Goal: Use online tool/utility: Use online tool/utility

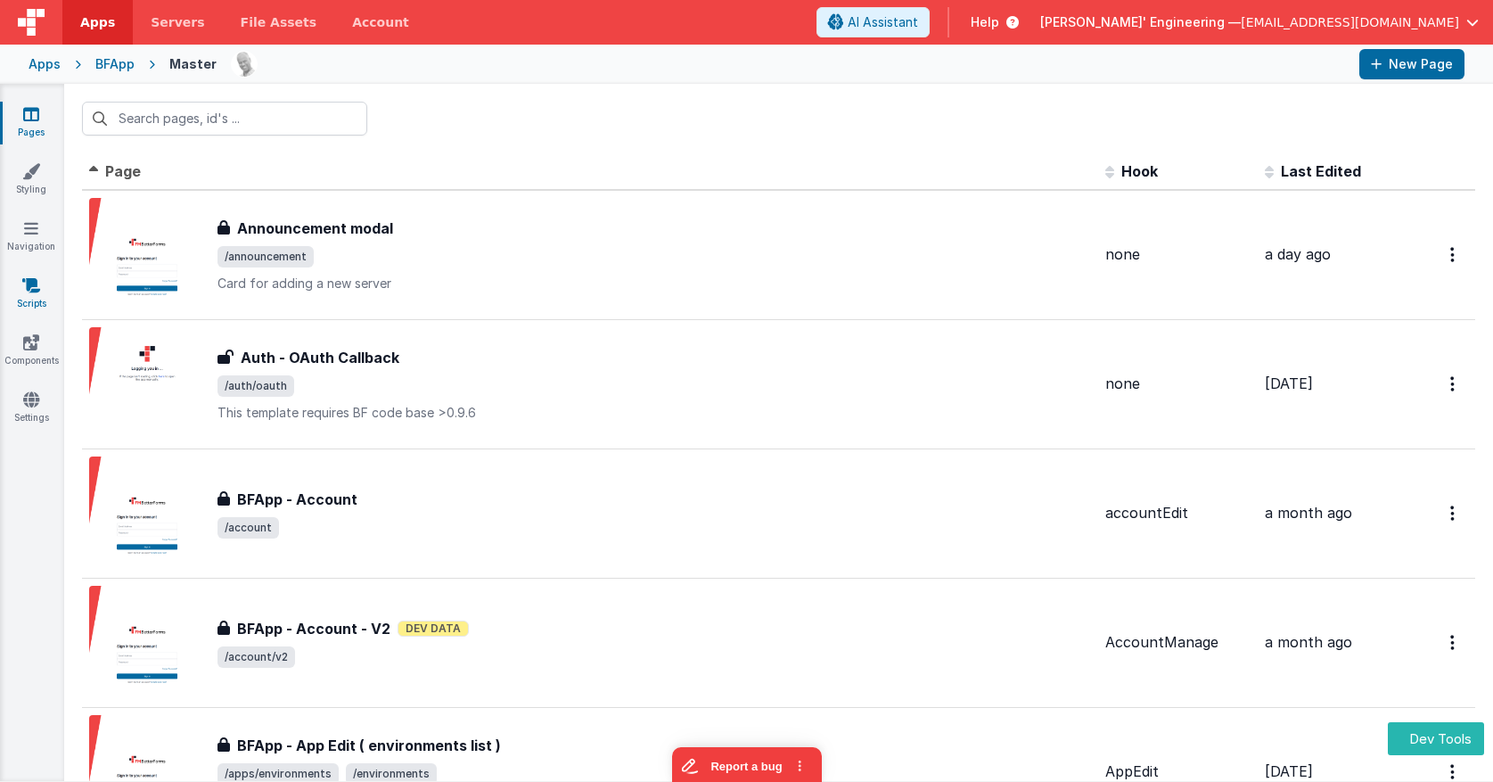
click at [30, 300] on link "Scripts" at bounding box center [31, 294] width 64 height 36
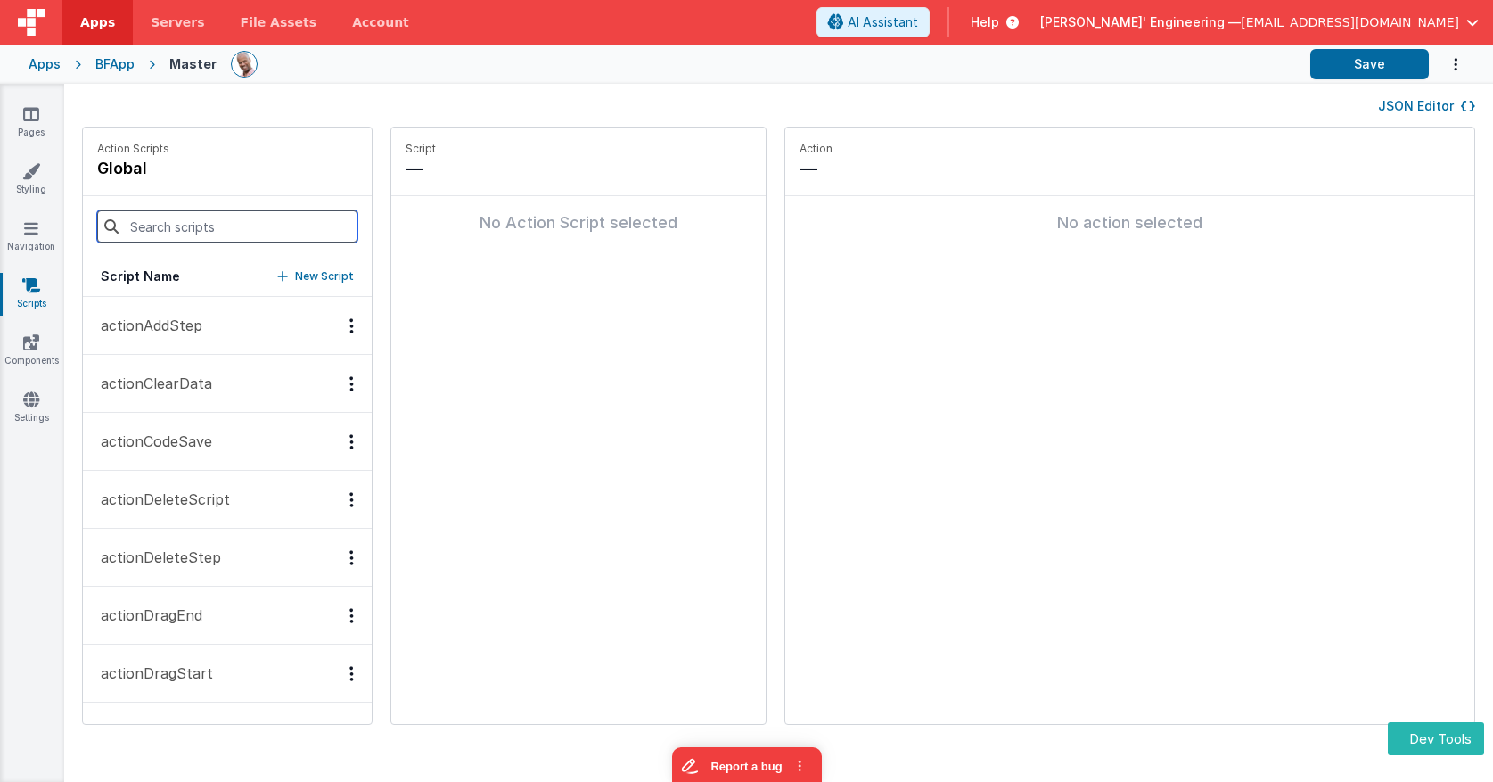
click at [228, 225] on input at bounding box center [227, 226] width 260 height 32
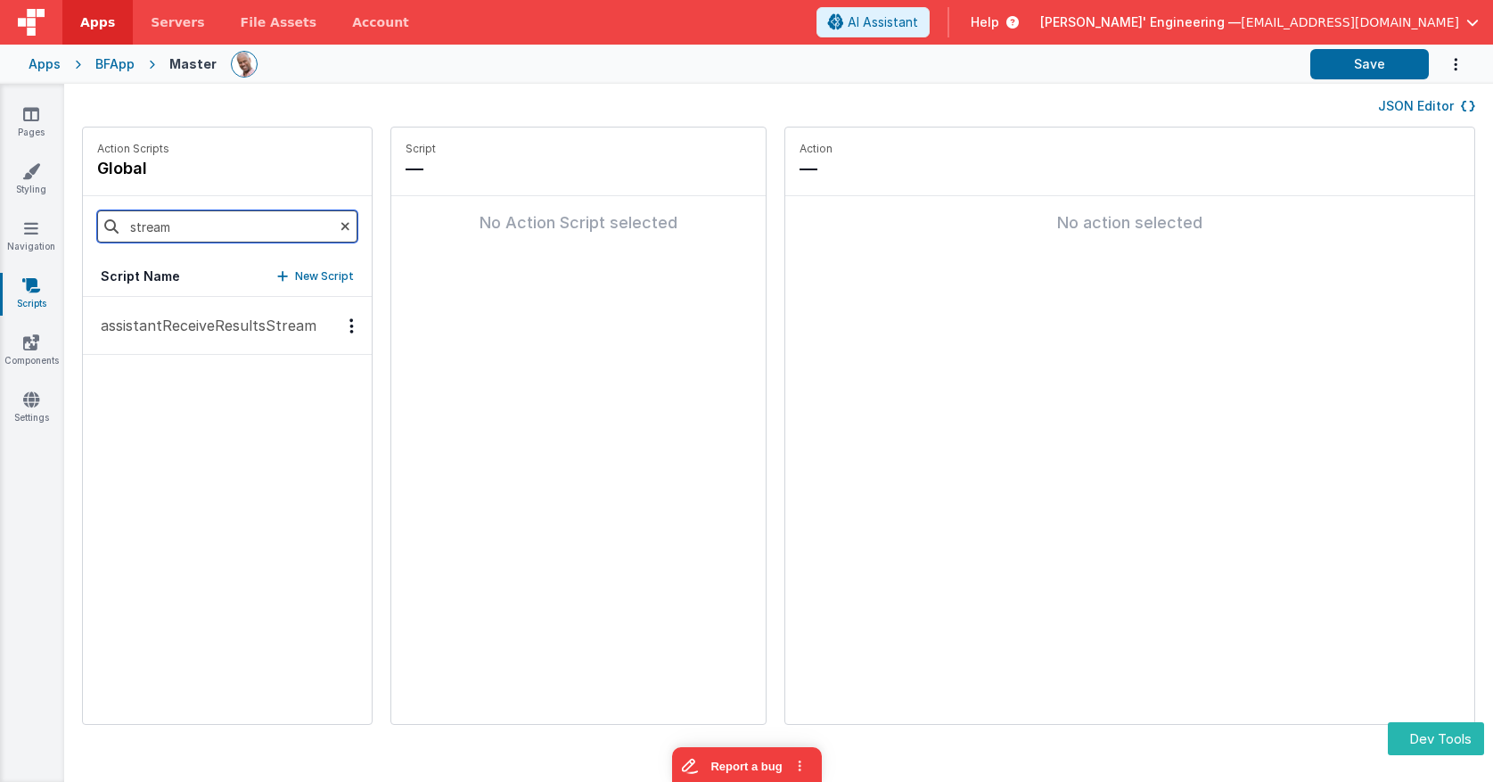
type input "stream"
click at [196, 314] on button "assistantReceiveResultsStream" at bounding box center [227, 326] width 289 height 58
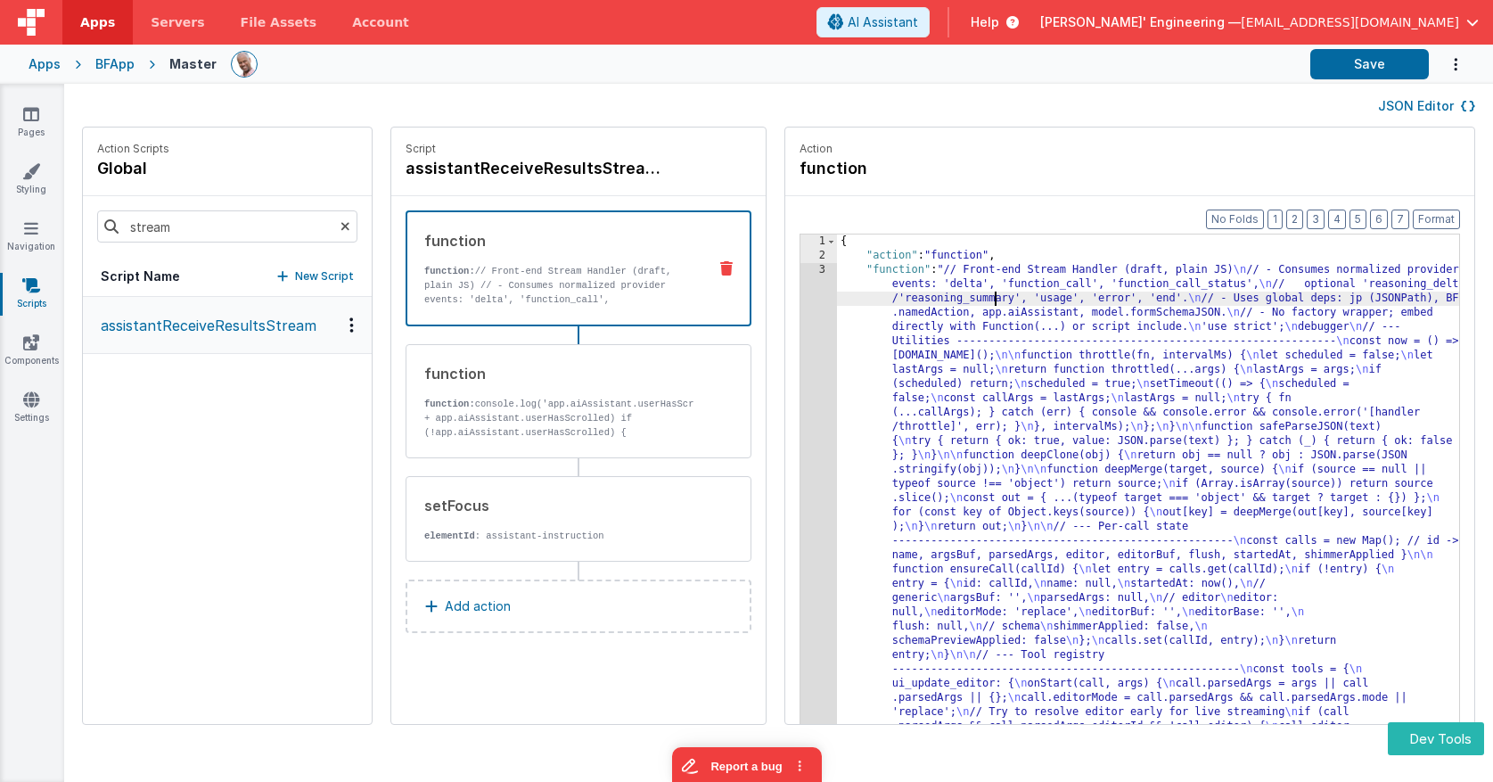
drag, startPoint x: 970, startPoint y: 300, endPoint x: 847, endPoint y: 311, distance: 122.6
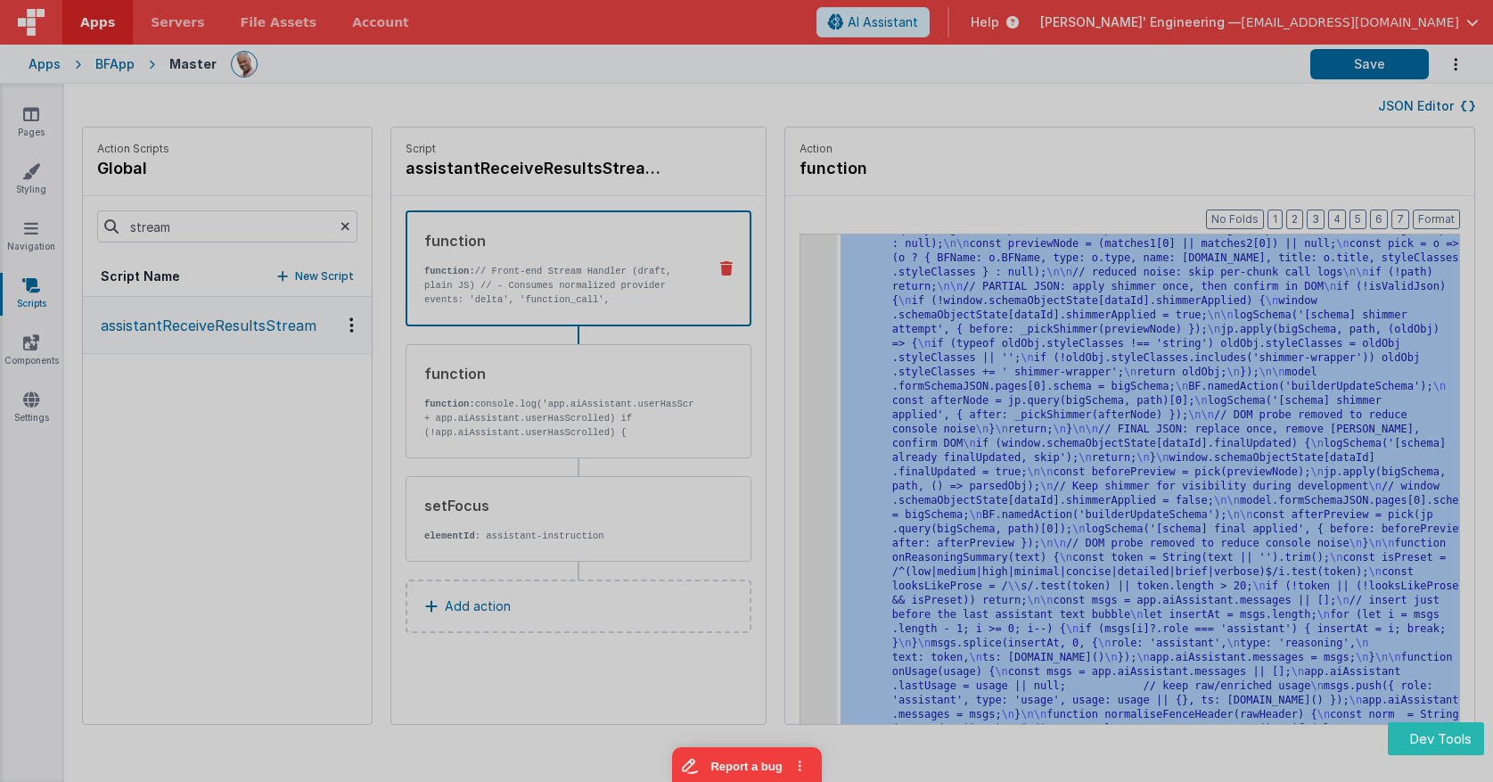
scroll to position [4560, 0]
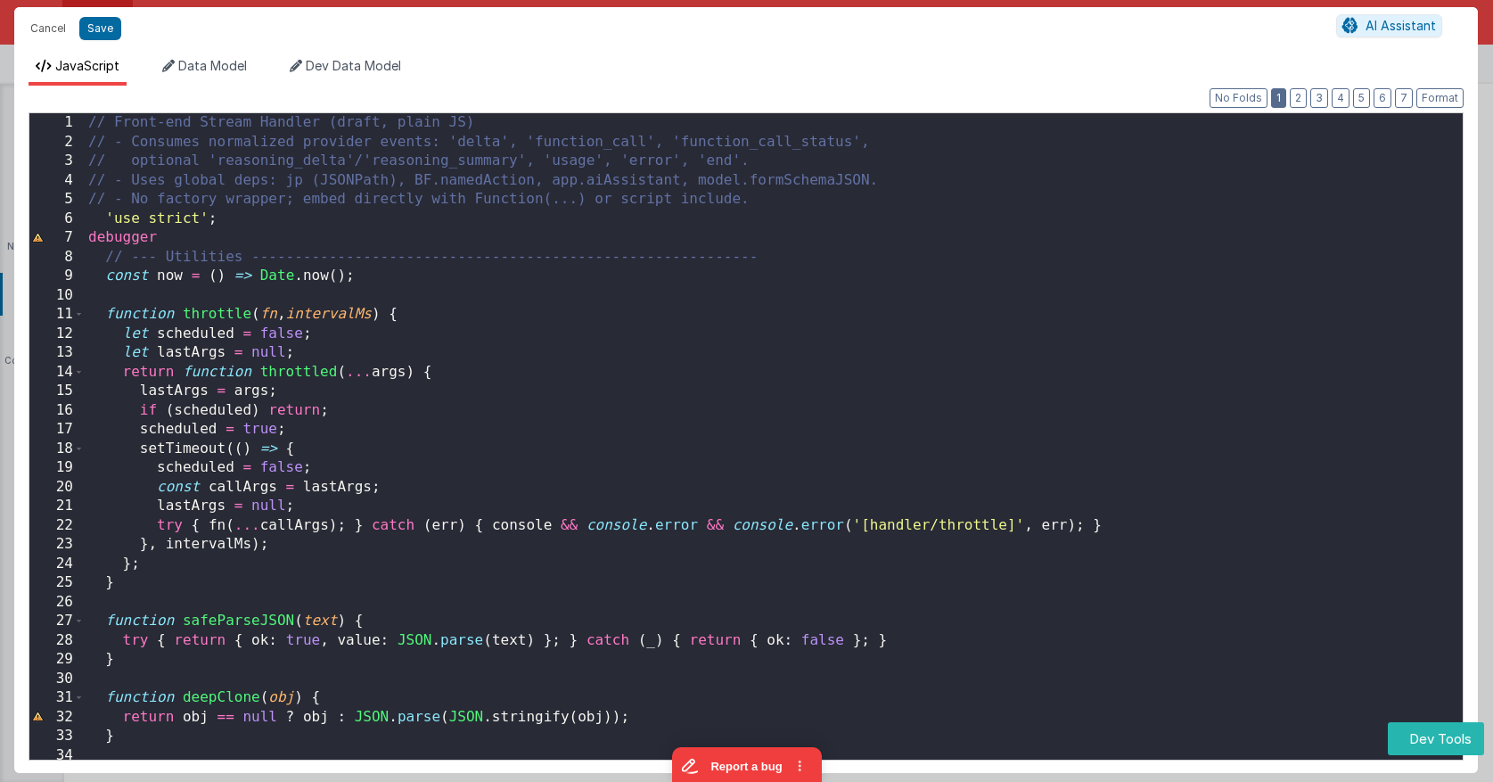
click at [1281, 95] on button "1" at bounding box center [1278, 98] width 15 height 20
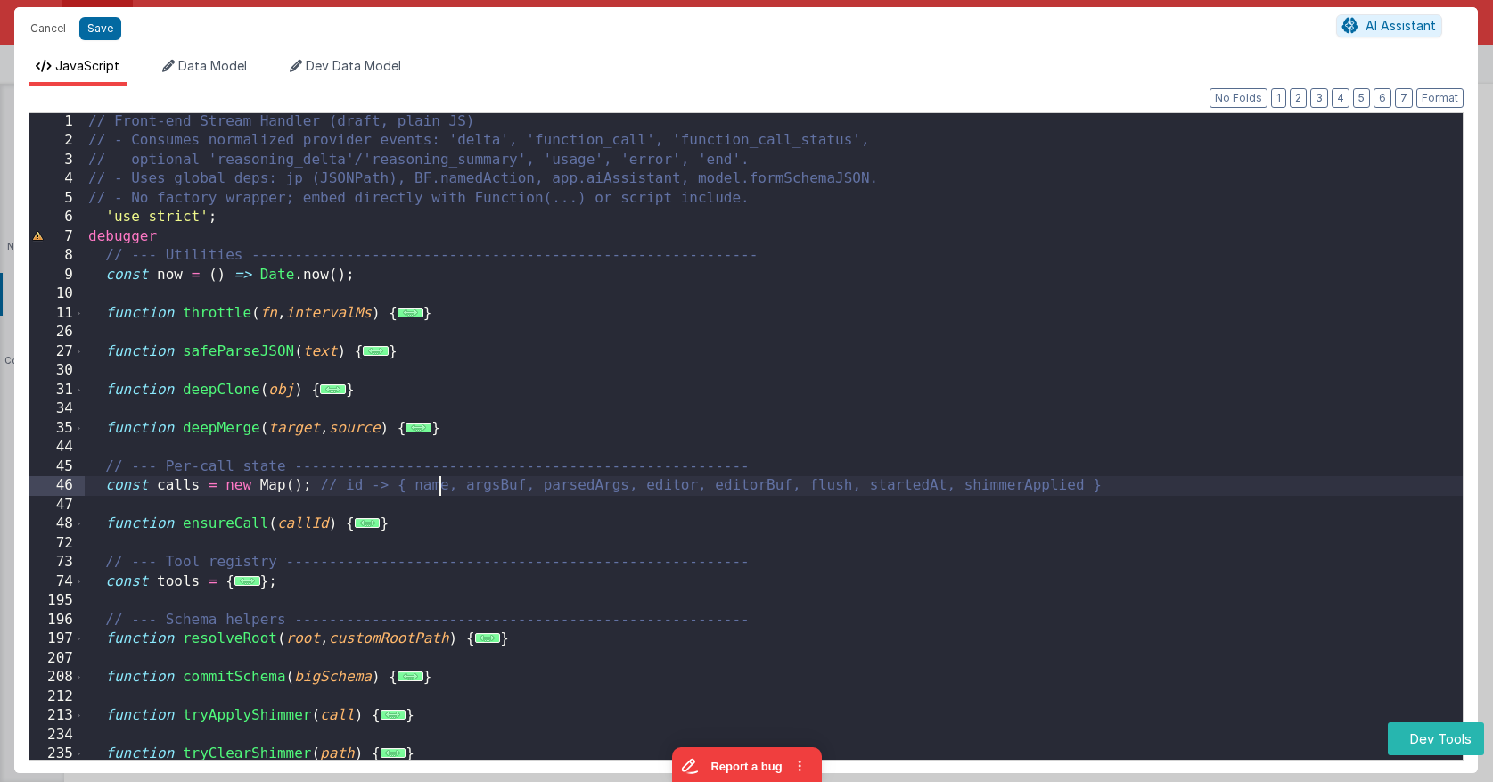
scroll to position [0, 0]
click at [440, 493] on div "// Front-end Stream Handler (draft, plain JS) // - Consumes normalized provider…" at bounding box center [774, 467] width 1378 height 711
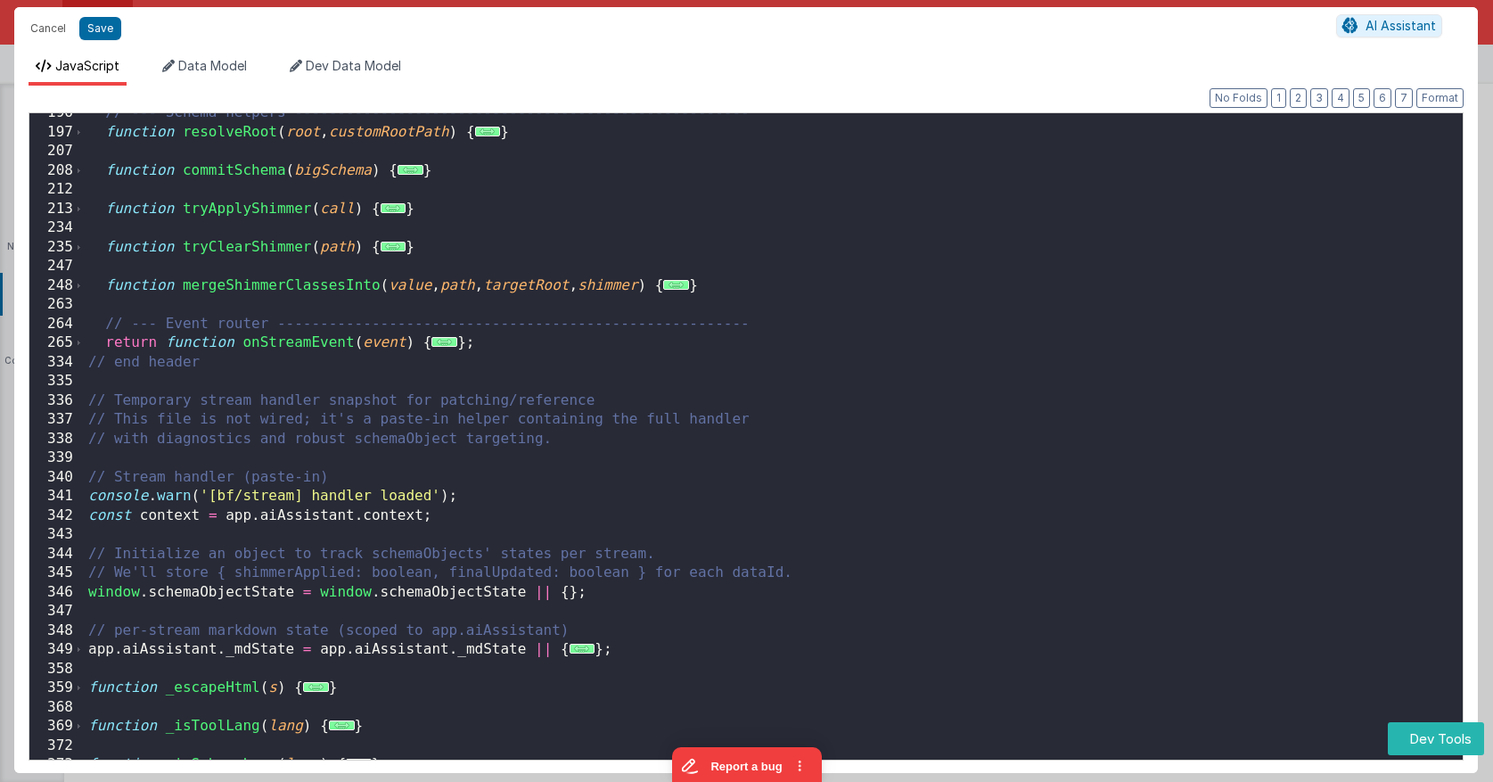
scroll to position [500, 0]
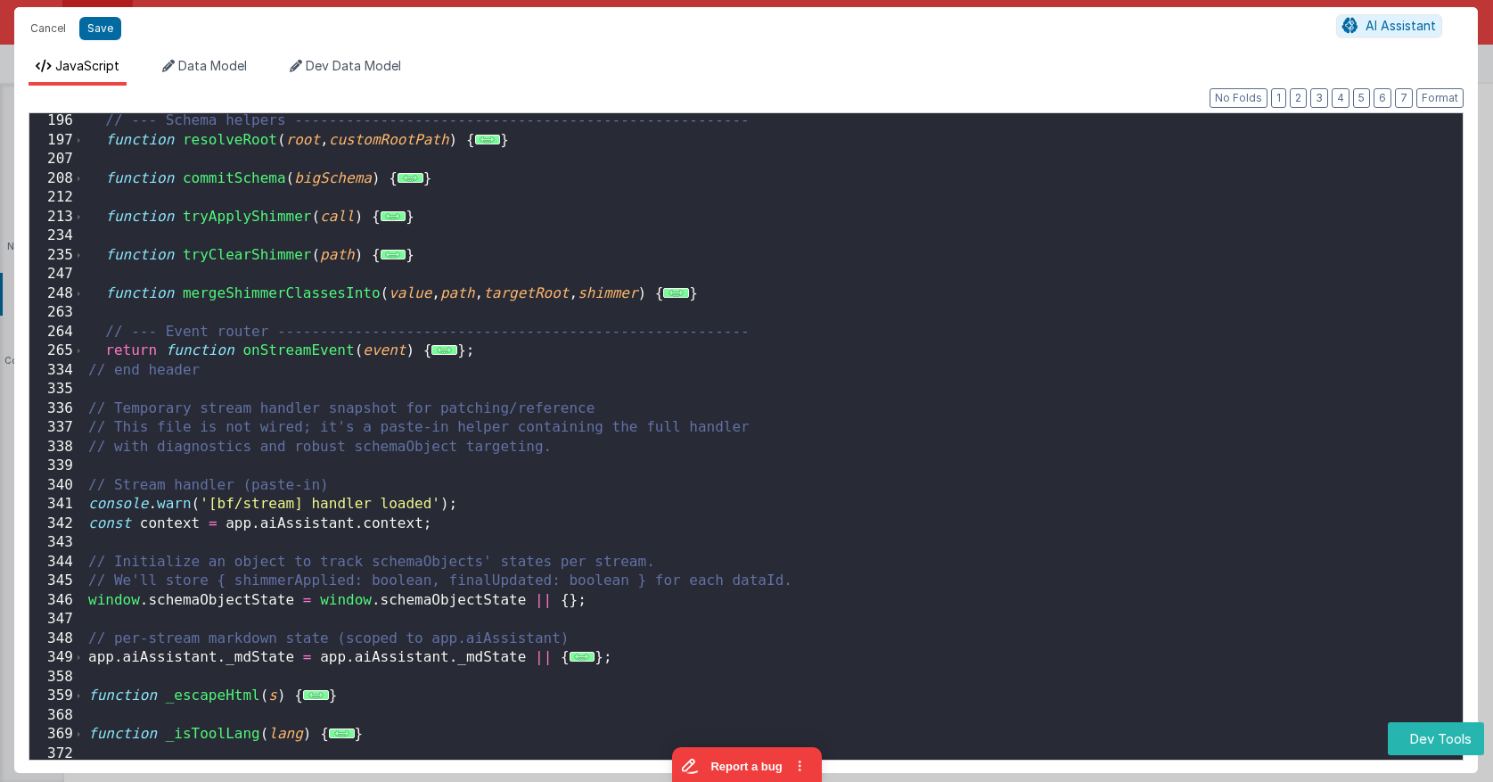
click at [439, 349] on span "..." at bounding box center [444, 350] width 26 height 10
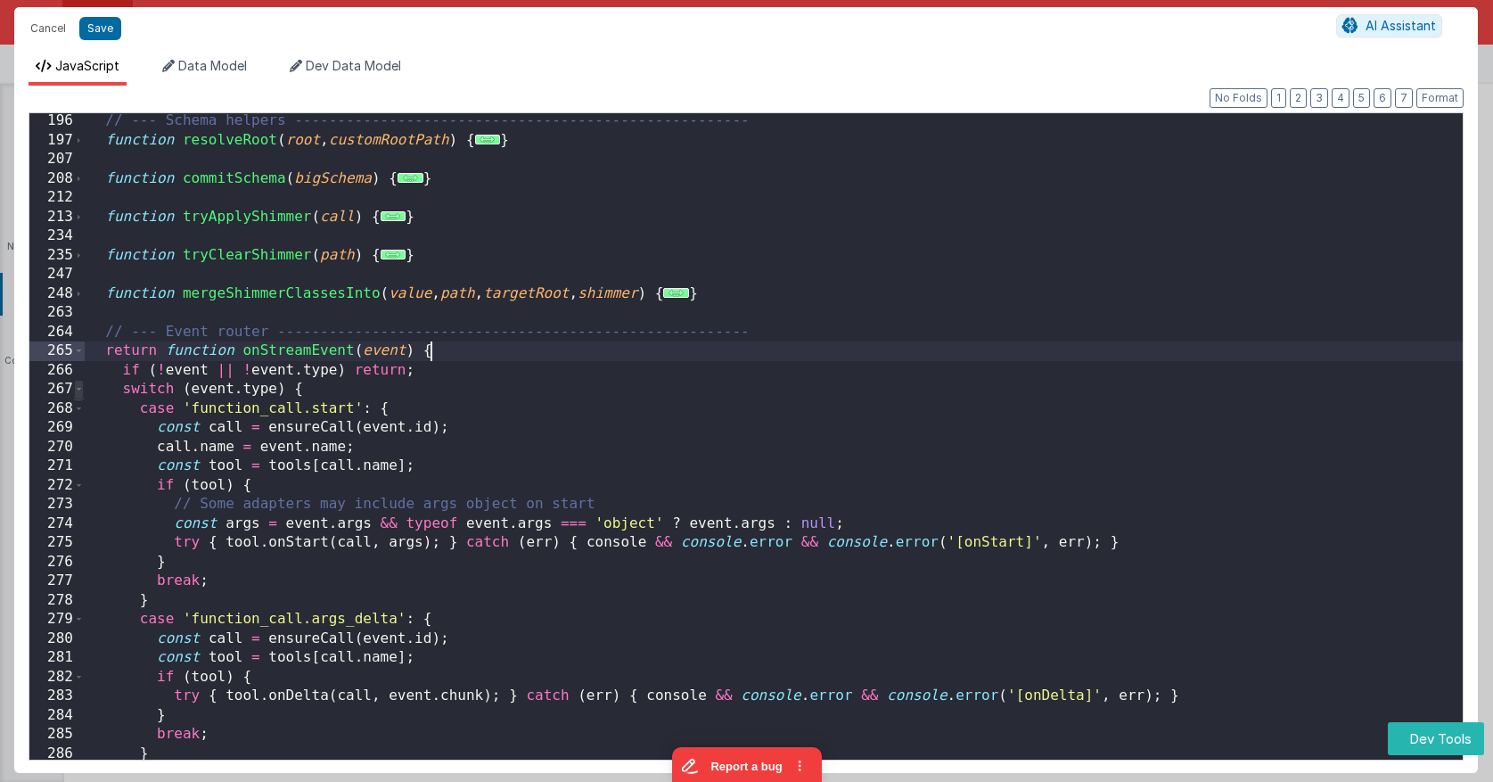
click at [79, 396] on span at bounding box center [79, 390] width 10 height 20
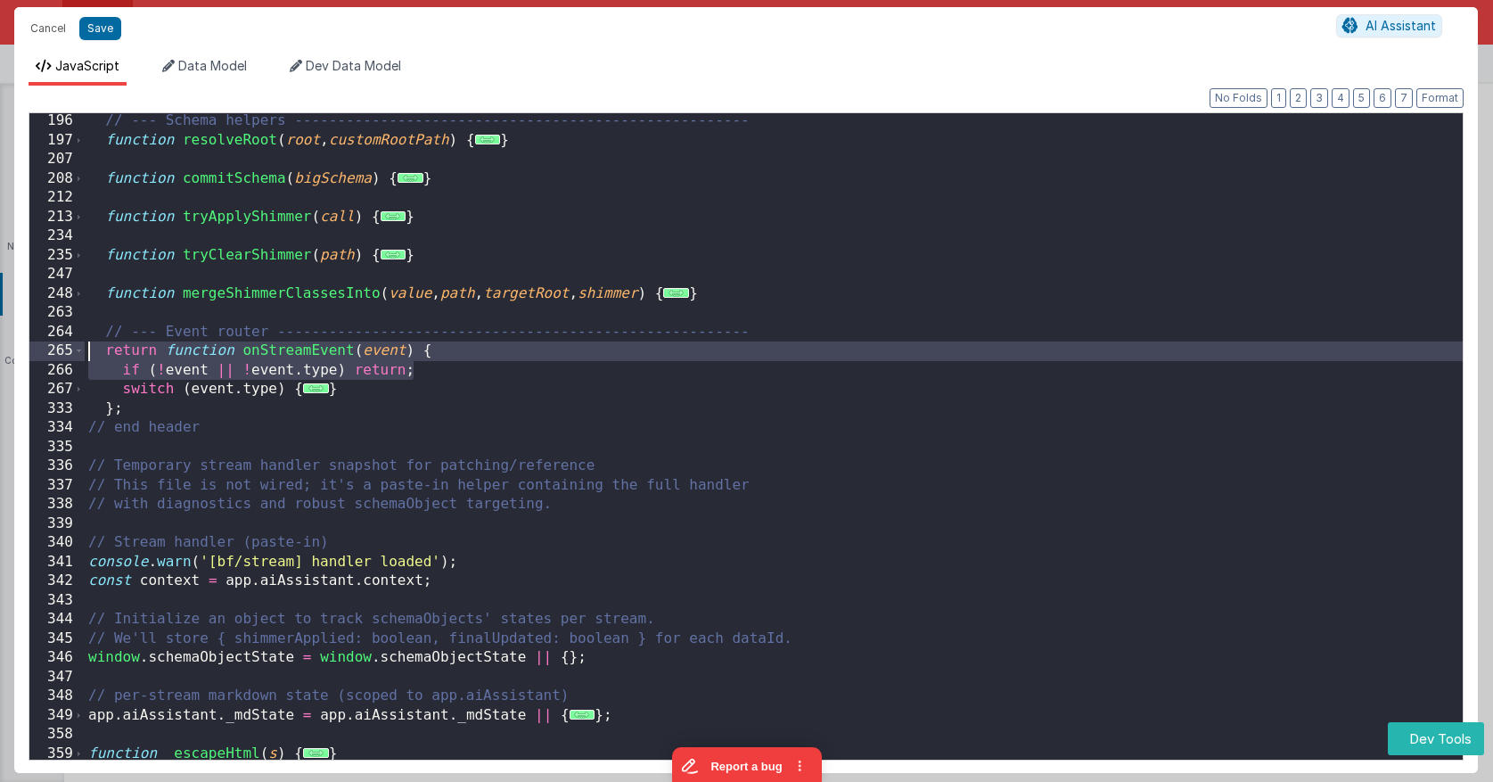
drag, startPoint x: 455, startPoint y: 375, endPoint x: 41, endPoint y: 348, distance: 415.2
click at [41, 348] on div "196 197 207 208 212 213 234 235 247 248 263 264 265 266 267 333 334 335 336 337…" at bounding box center [746, 436] width 1435 height 648
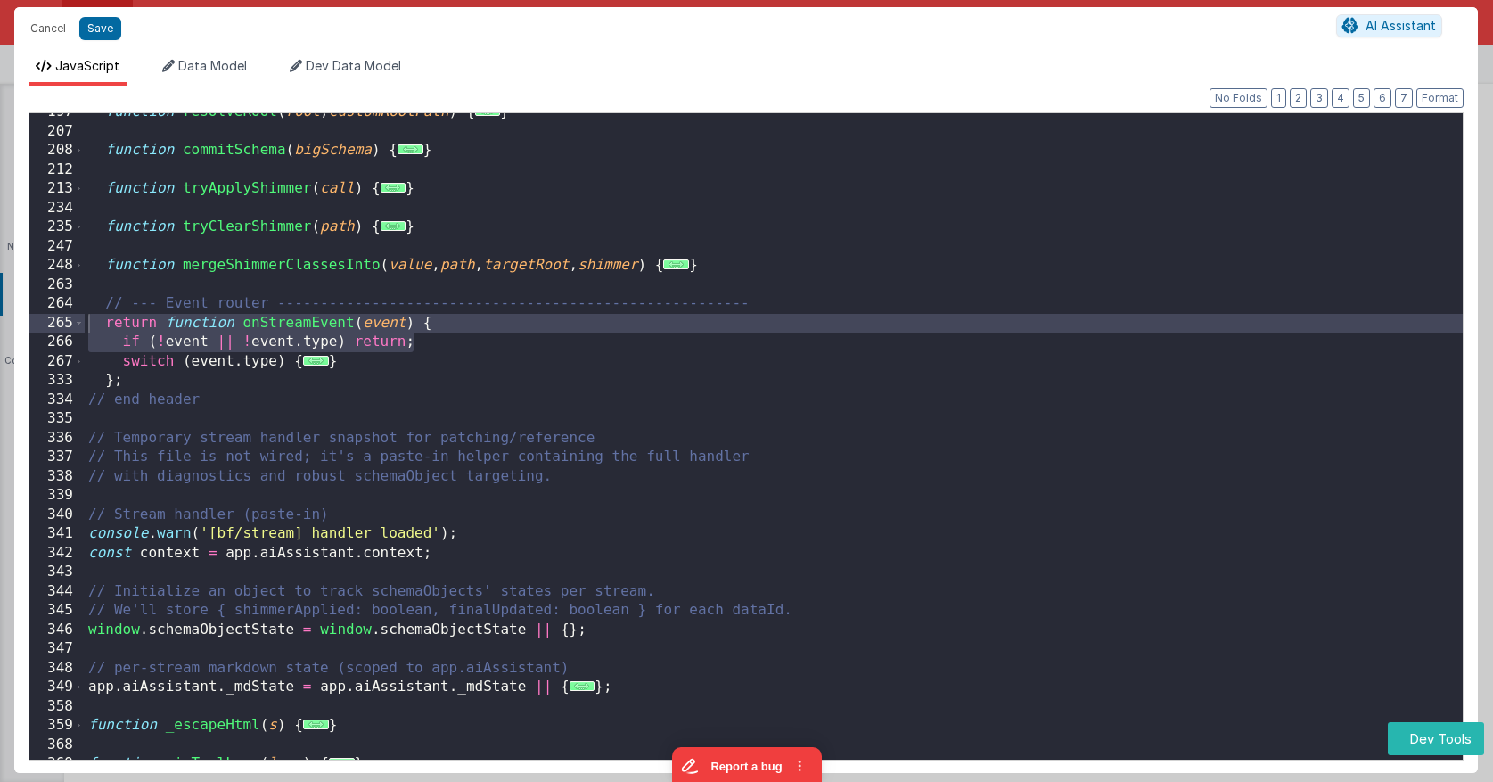
scroll to position [541, 0]
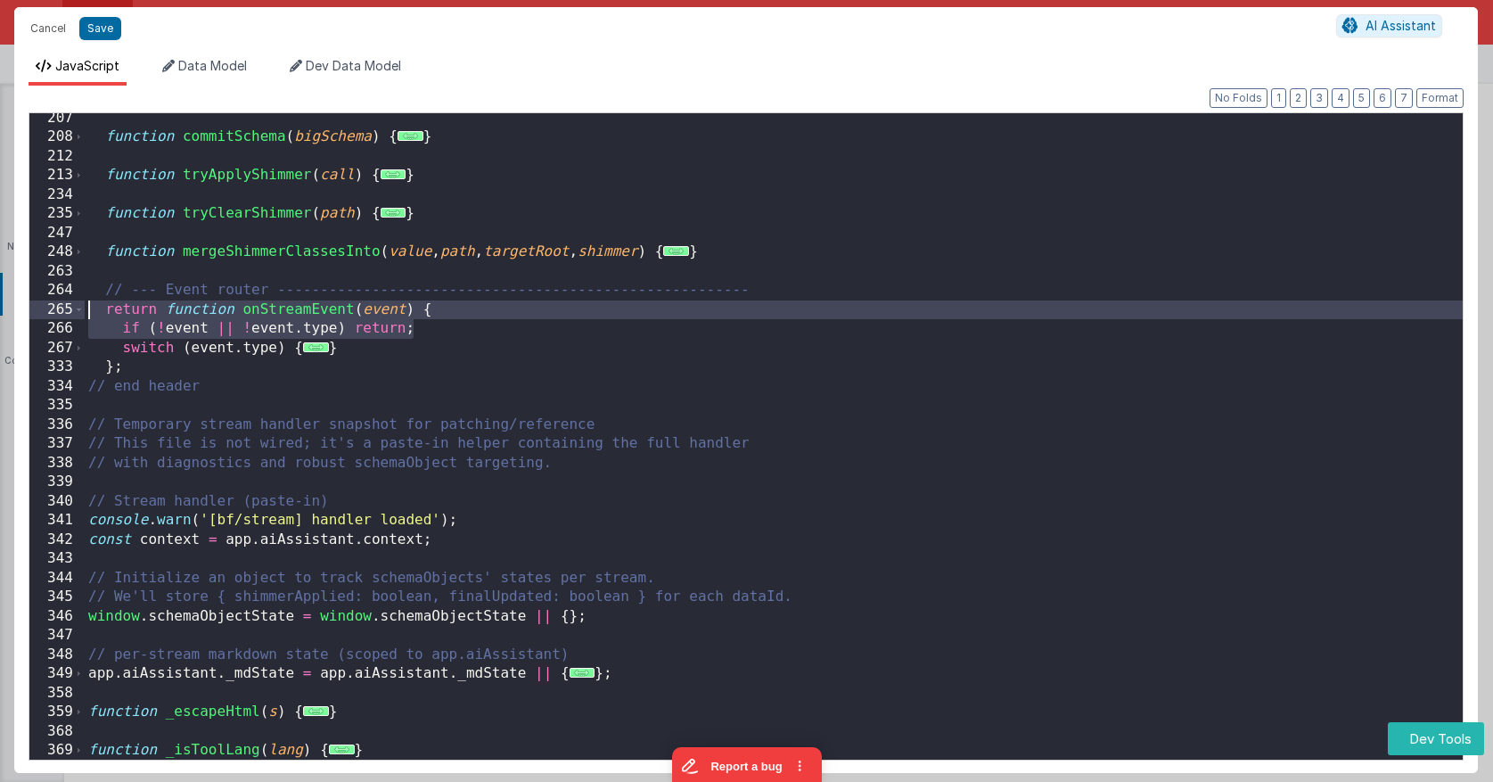
click at [441, 311] on div "function commitSchema ( bigSchema ) { ... } function tryApplyShimmer ( call ) {…" at bounding box center [774, 464] width 1378 height 711
click at [440, 311] on div "function commitSchema ( bigSchema ) { ... } function tryApplyShimmer ( call ) {…" at bounding box center [774, 464] width 1378 height 711
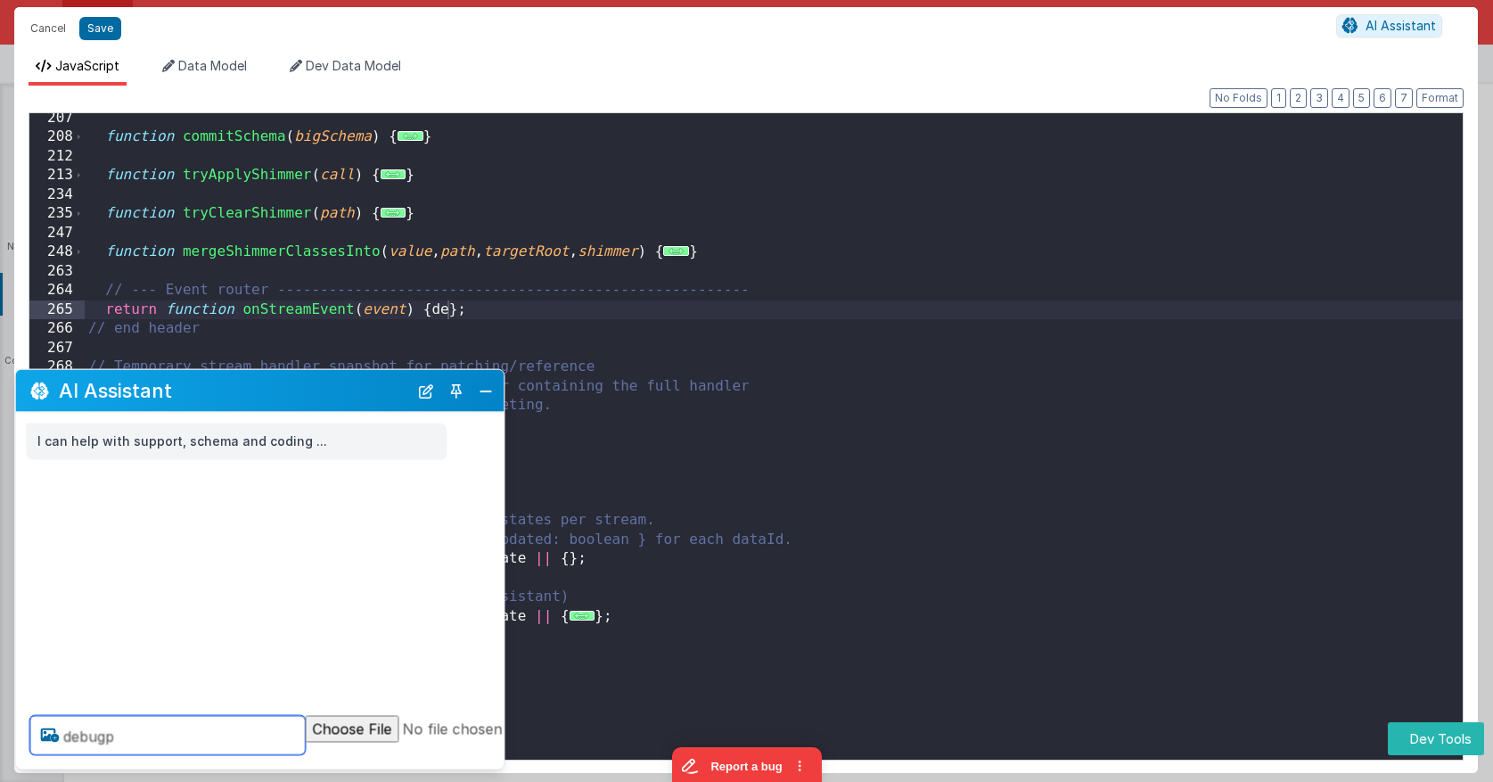
type textarea "de bugp"
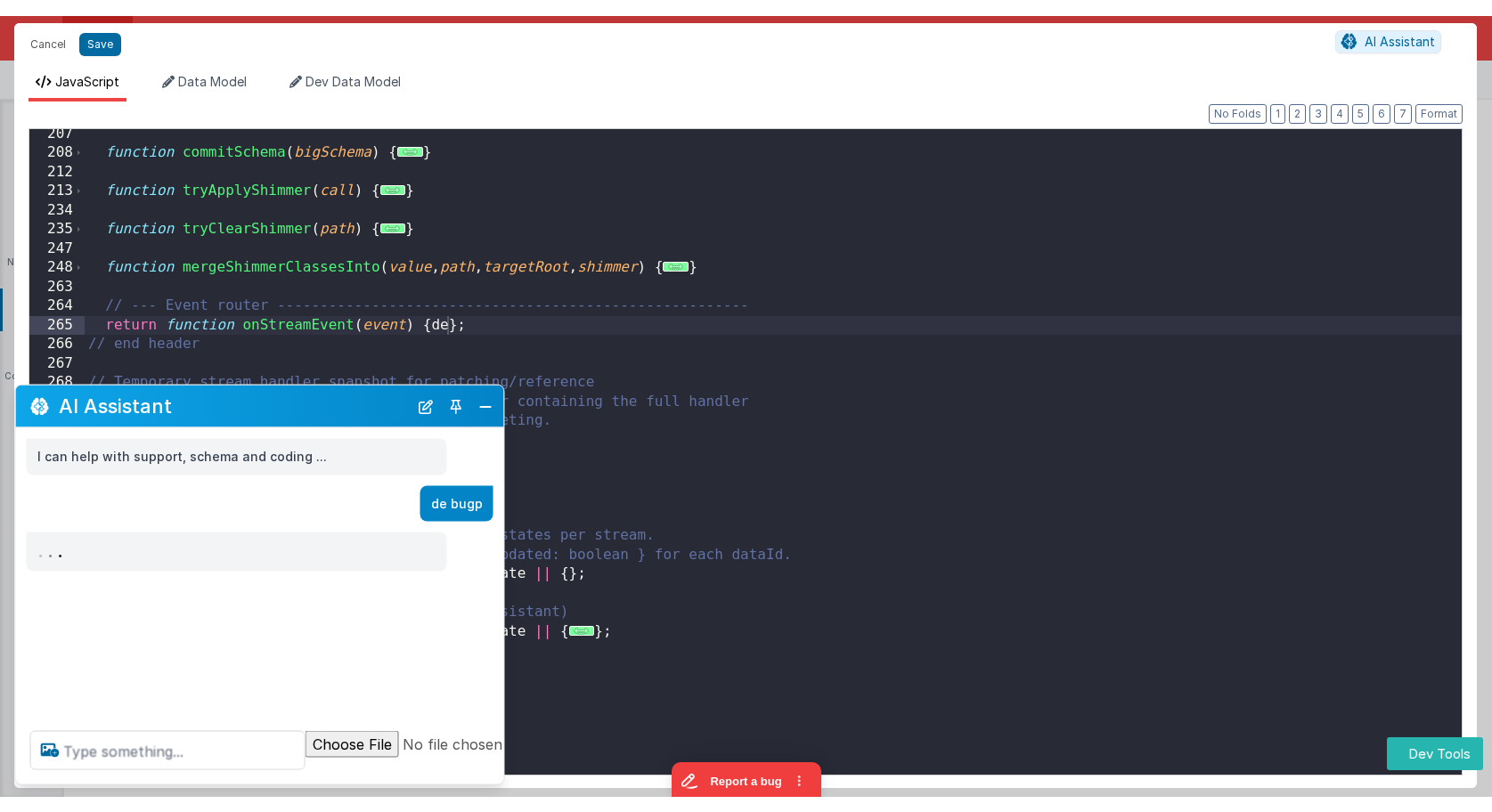
scroll to position [542, 0]
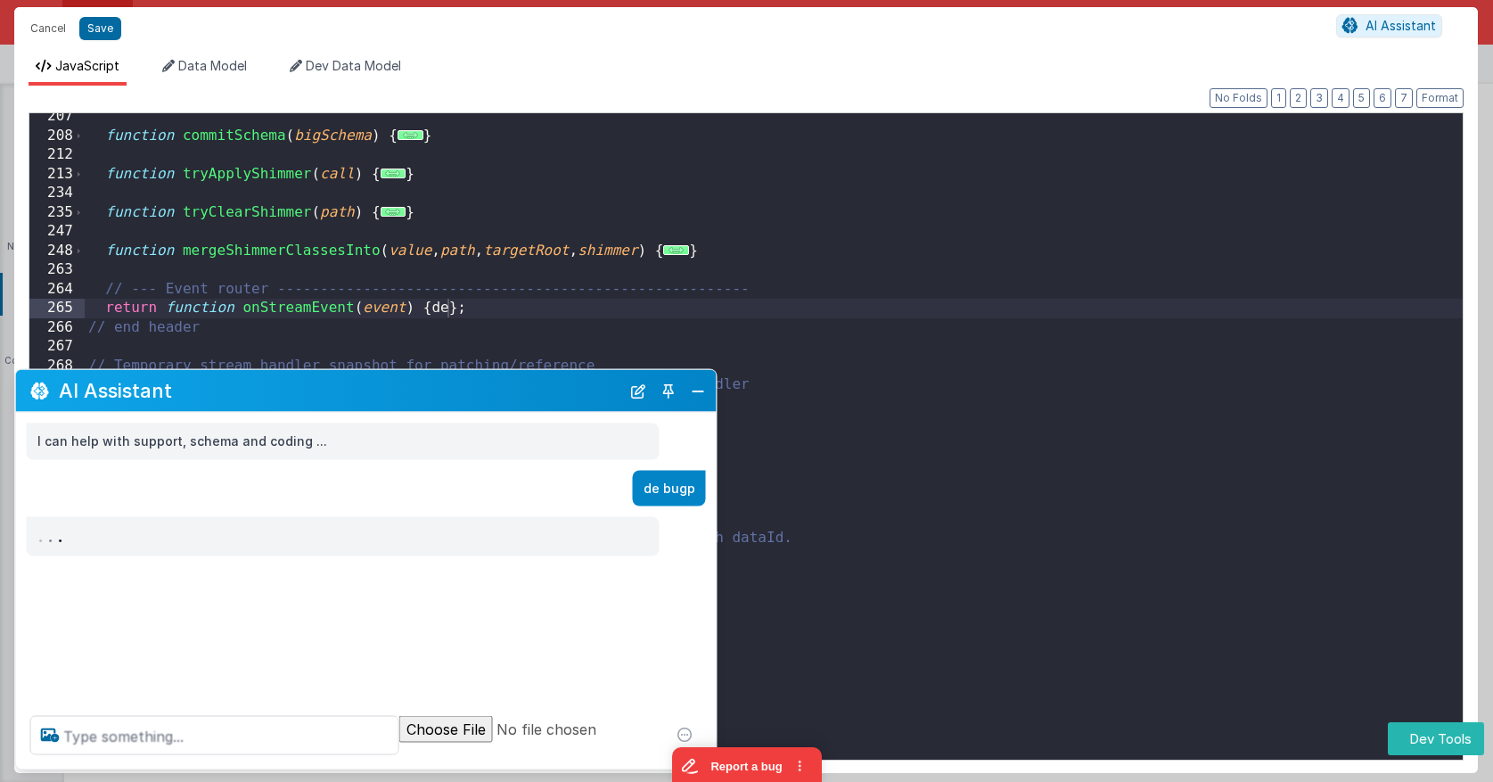
drag, startPoint x: 501, startPoint y: 372, endPoint x: 577, endPoint y: 326, distance: 89.6
click at [714, 299] on div "Cancel Save AI Assistant JavaScript Data Model Dev Data Model Format 7 6 5 4 3 …" at bounding box center [746, 391] width 1493 height 782
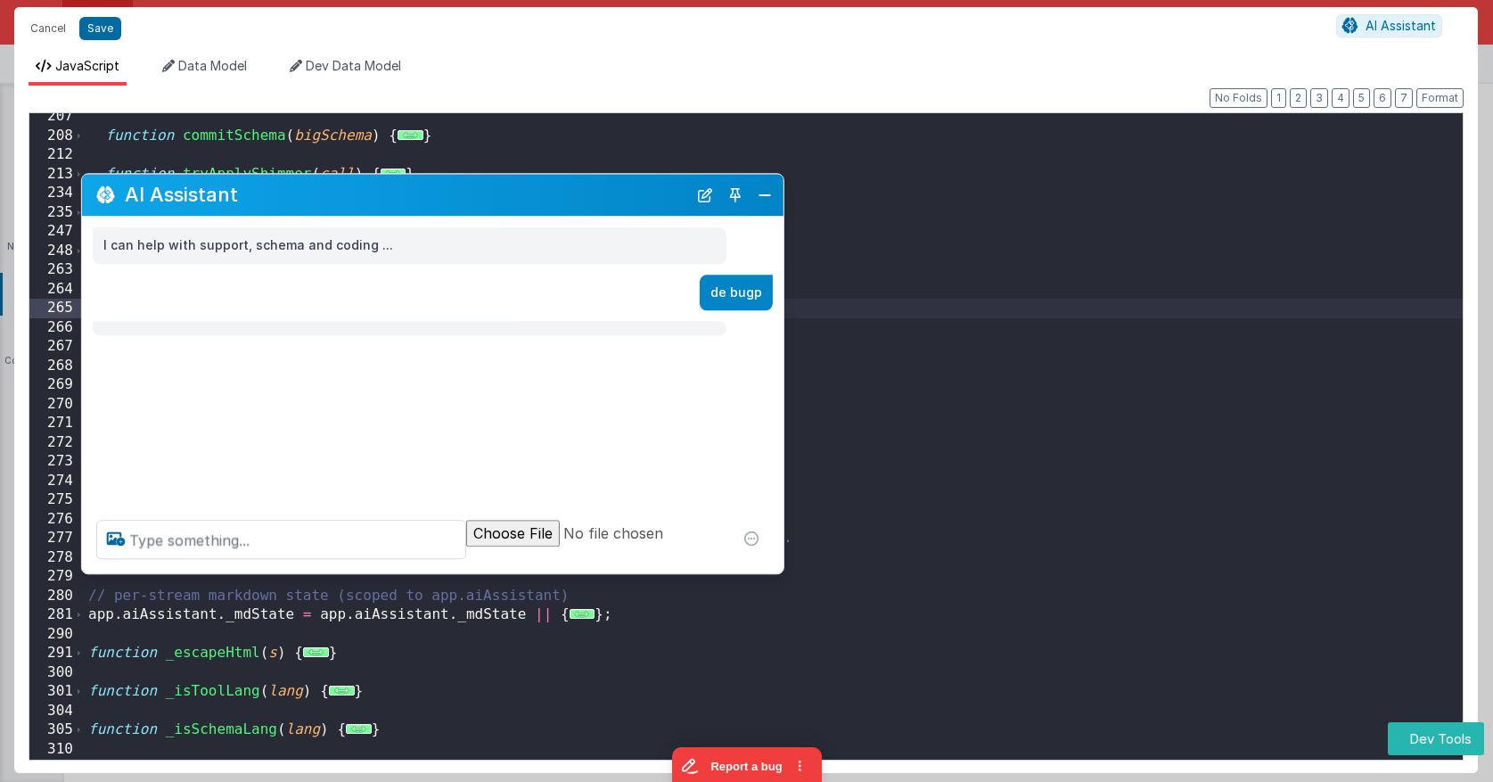
drag, startPoint x: 515, startPoint y: 365, endPoint x: 579, endPoint y: 177, distance: 198.7
click at [579, 177] on div "AI Assistant" at bounding box center [432, 195] width 701 height 42
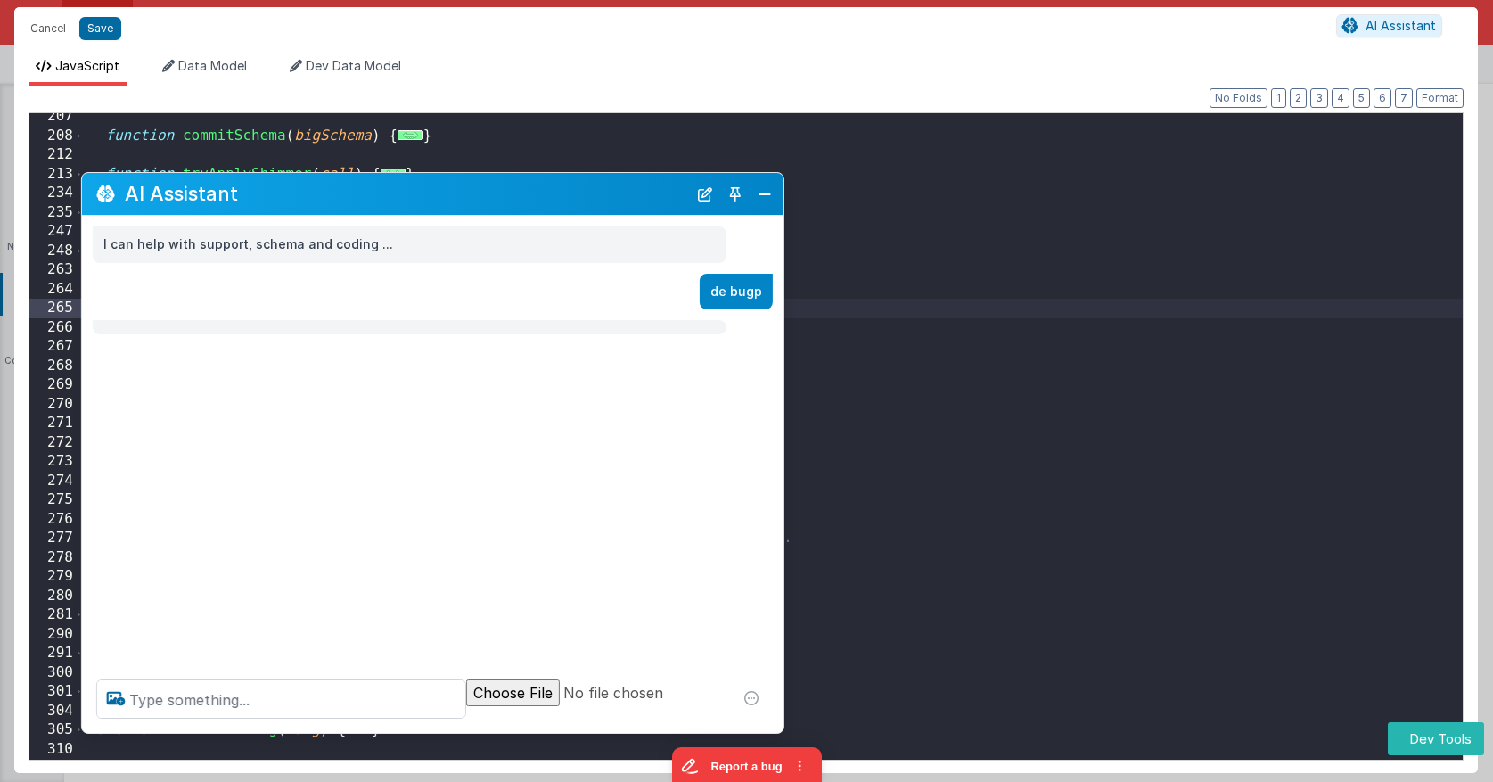
drag, startPoint x: 427, startPoint y: 572, endPoint x: 437, endPoint y: 721, distance: 149.1
click at [430, 733] on div "AI Assistant I can help with support, schema and coding ... de bugp" at bounding box center [432, 452] width 703 height 561
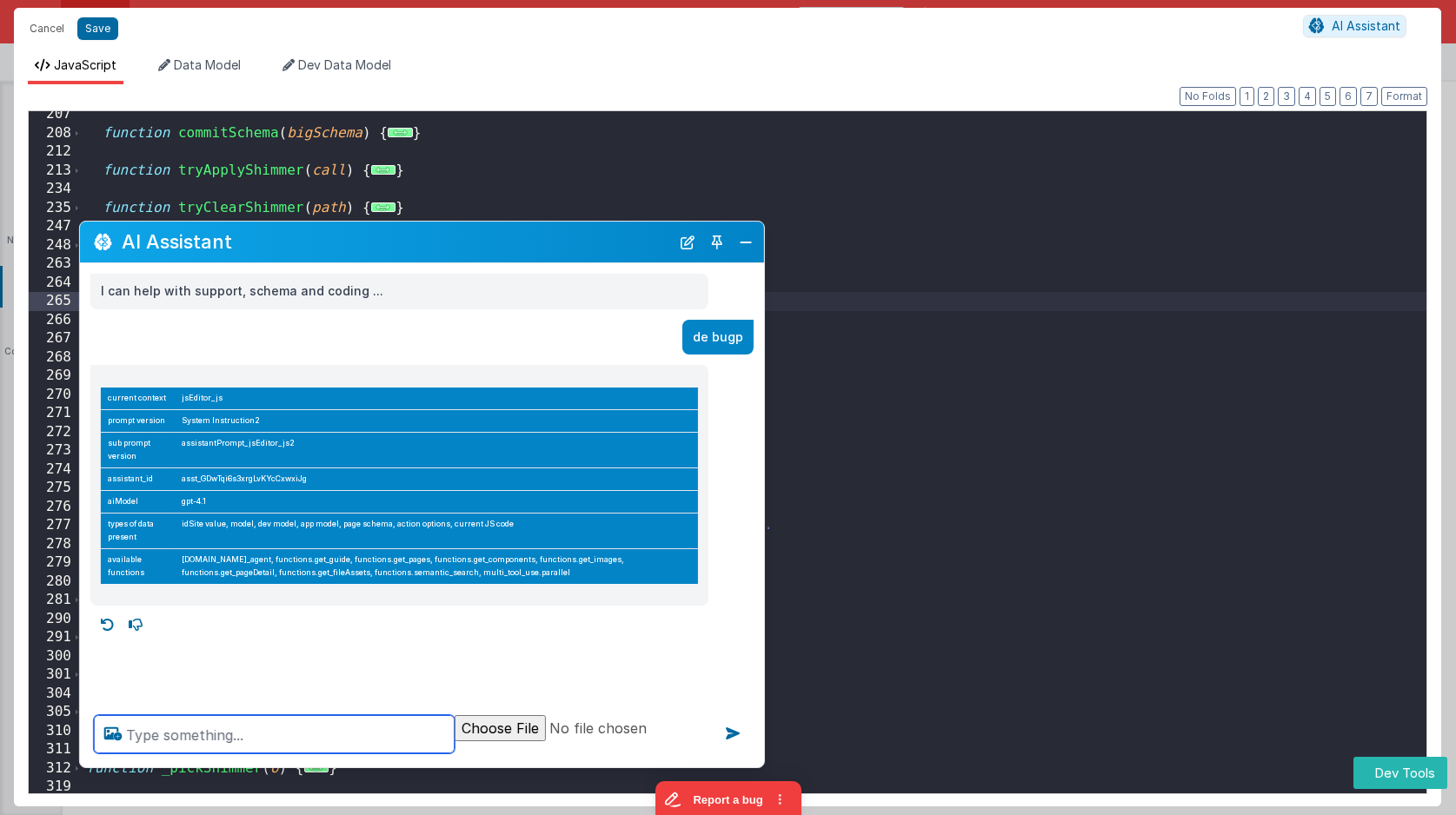
scroll to position [4406, 0]
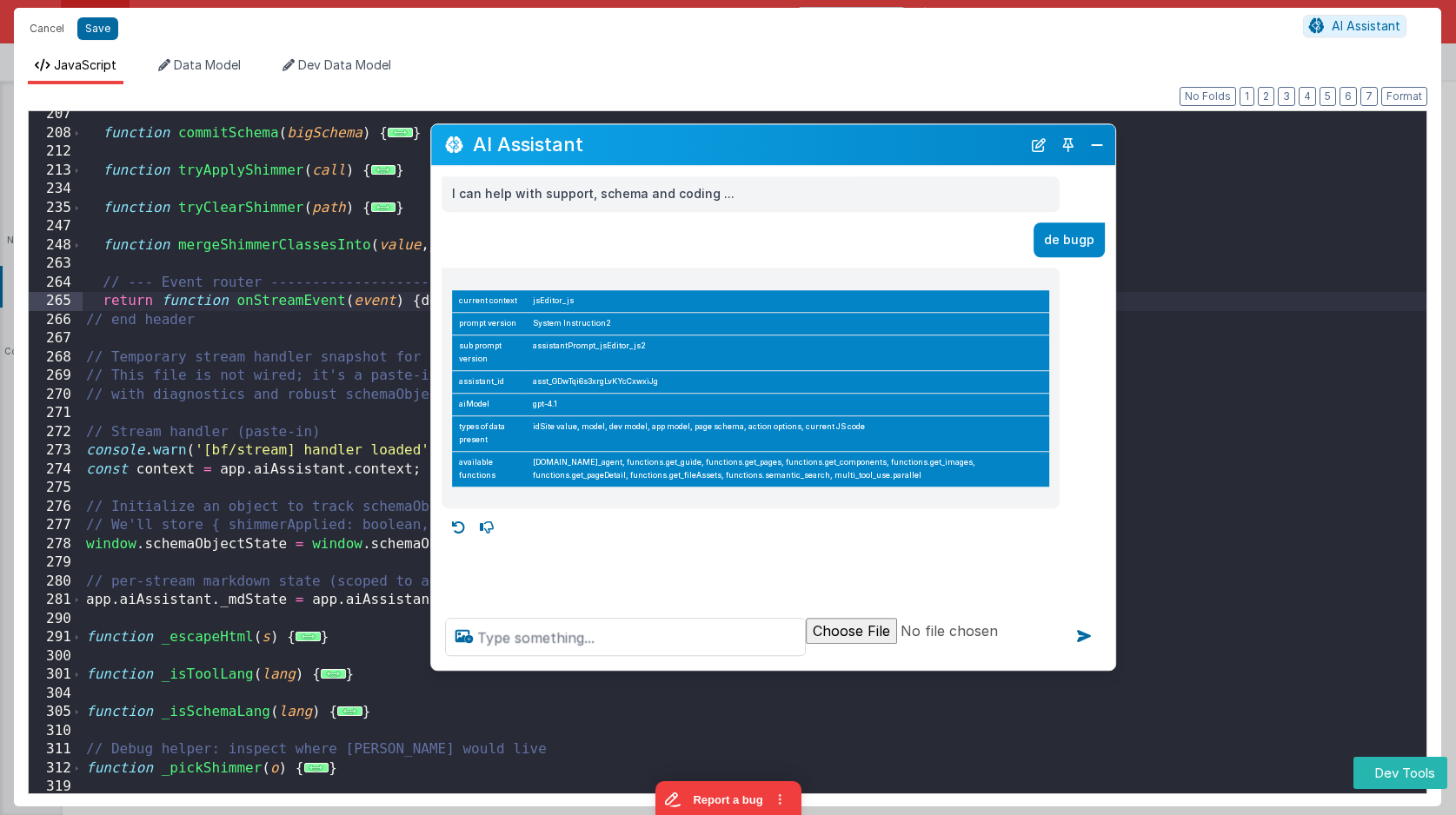
drag, startPoint x: 357, startPoint y: 239, endPoint x: 708, endPoint y: 142, distance: 364.2
click at [708, 142] on h2 "AI Assistant" at bounding box center [747, 144] width 548 height 20
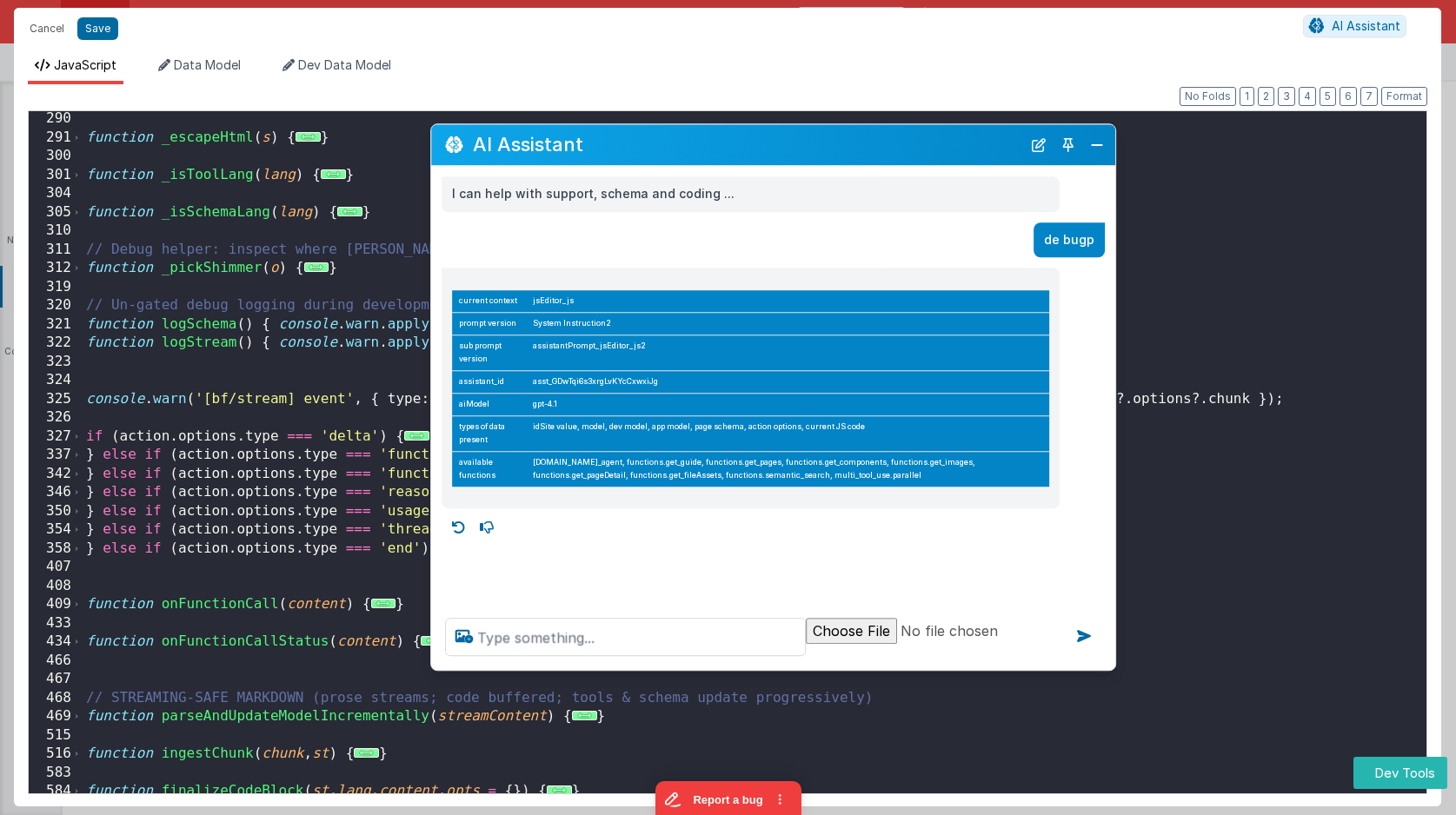
scroll to position [1028, 0]
click at [1095, 143] on button "Close" at bounding box center [1096, 144] width 22 height 24
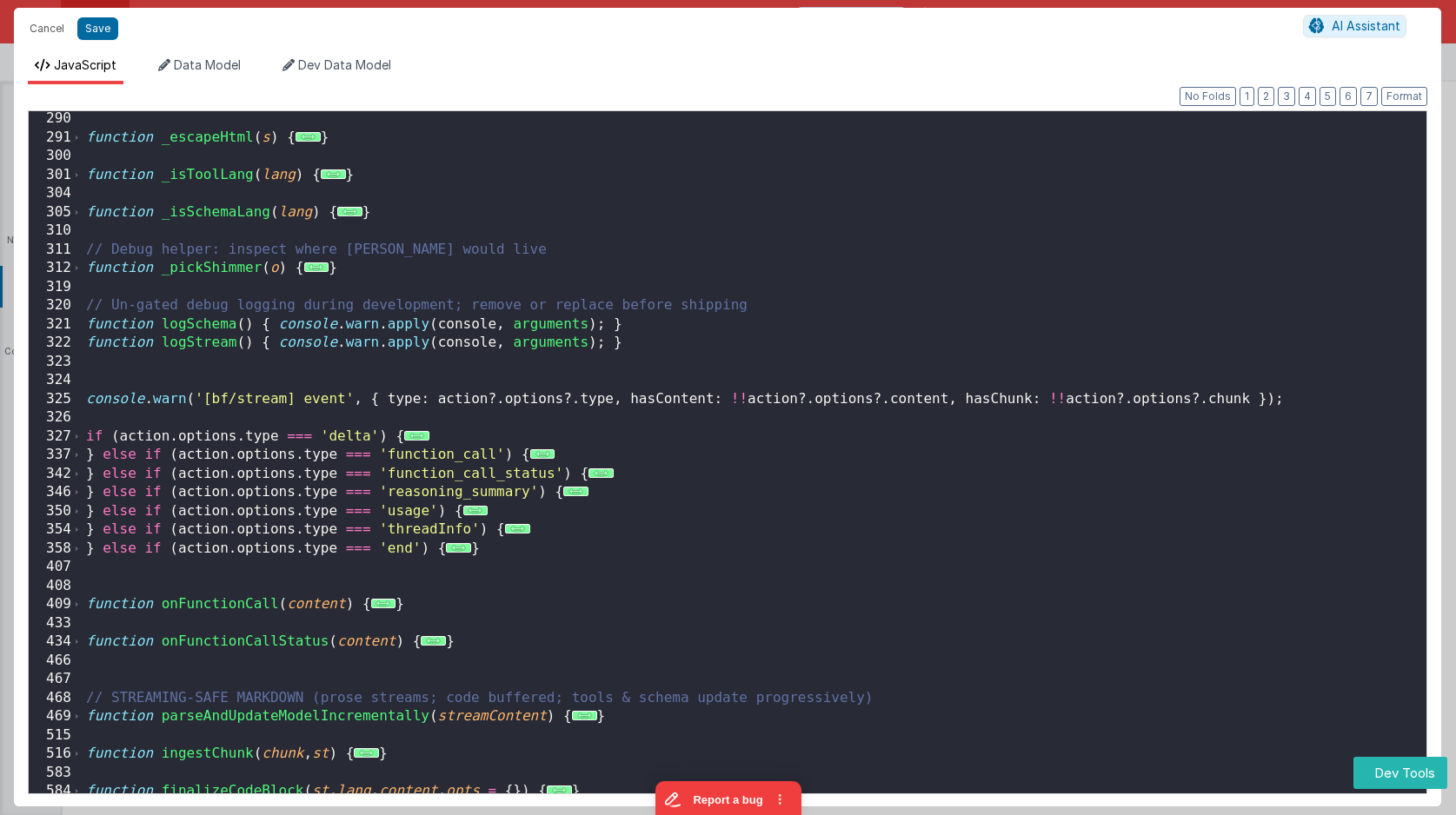
click at [1094, 144] on div "Cancel Save AI Assistant JavaScript Data Model Dev Data Model Format 7 6 5 4 3 …" at bounding box center [728, 408] width 1456 height 815
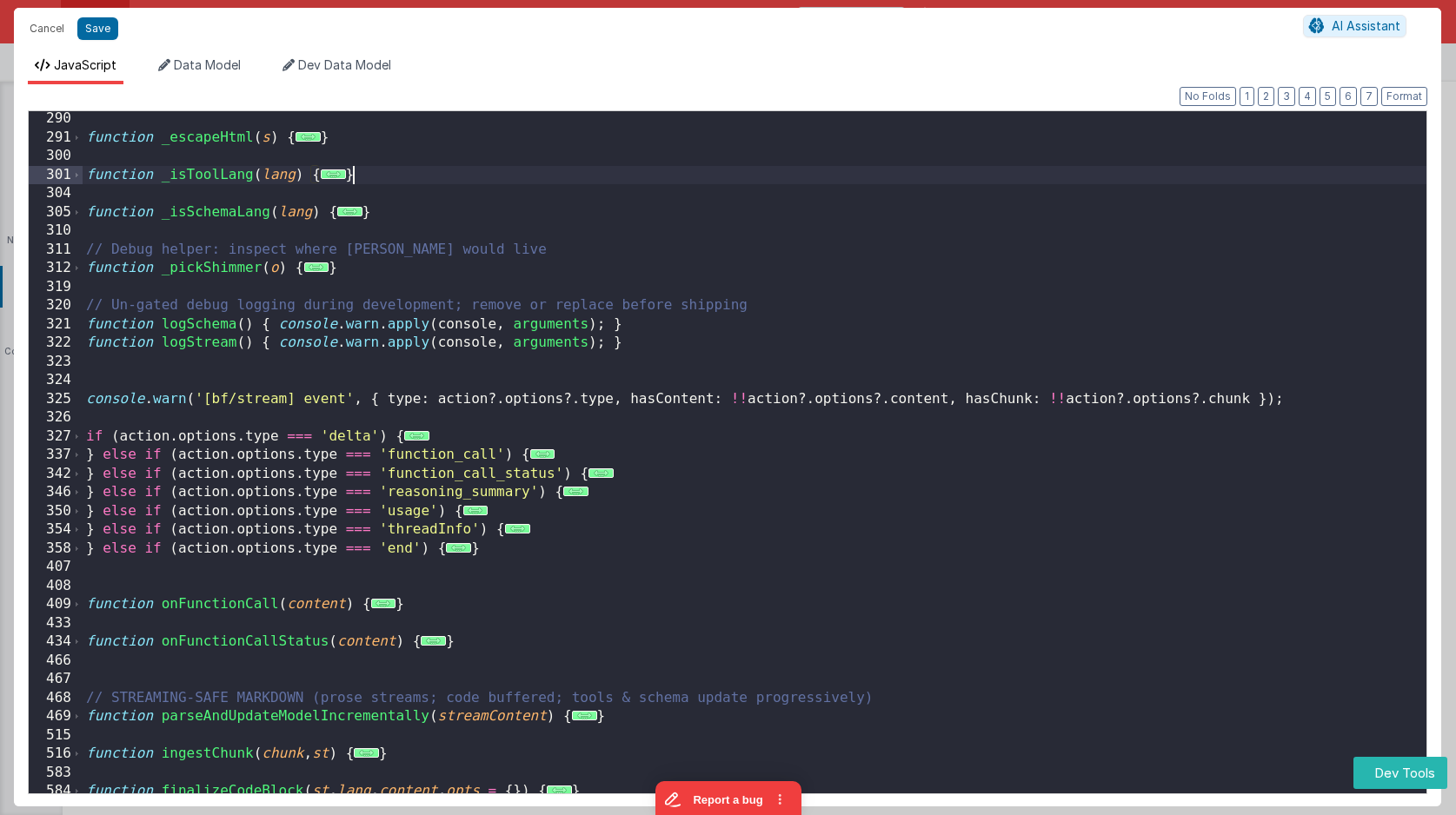
click at [1095, 175] on div "function _escapeHtml ( s ) { ... } function _isToolLang ( lang ) { ... } functi…" at bounding box center [755, 469] width 1344 height 719
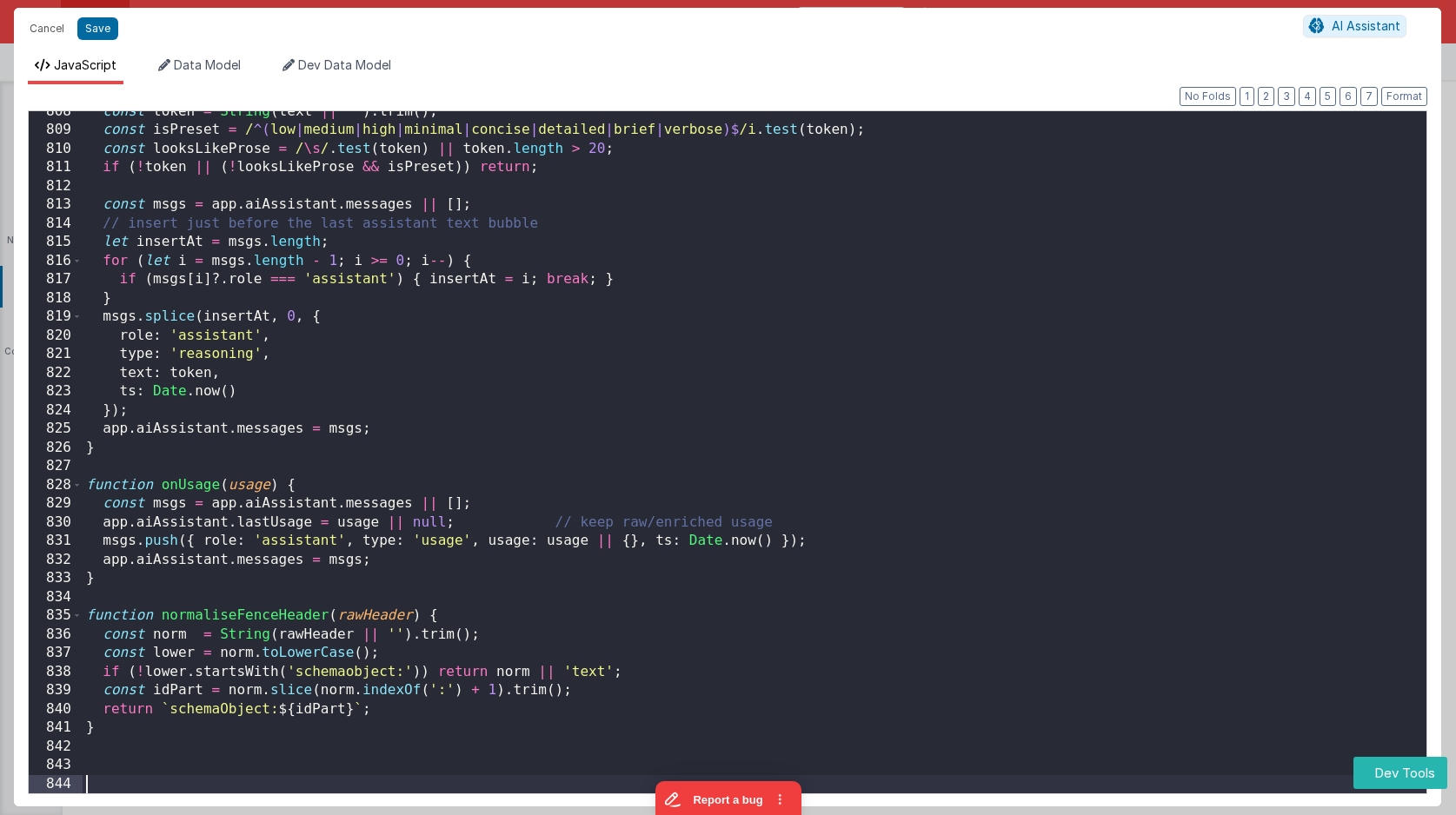
scroll to position [15119, 0]
click at [1270, 94] on button "2" at bounding box center [1265, 97] width 17 height 19
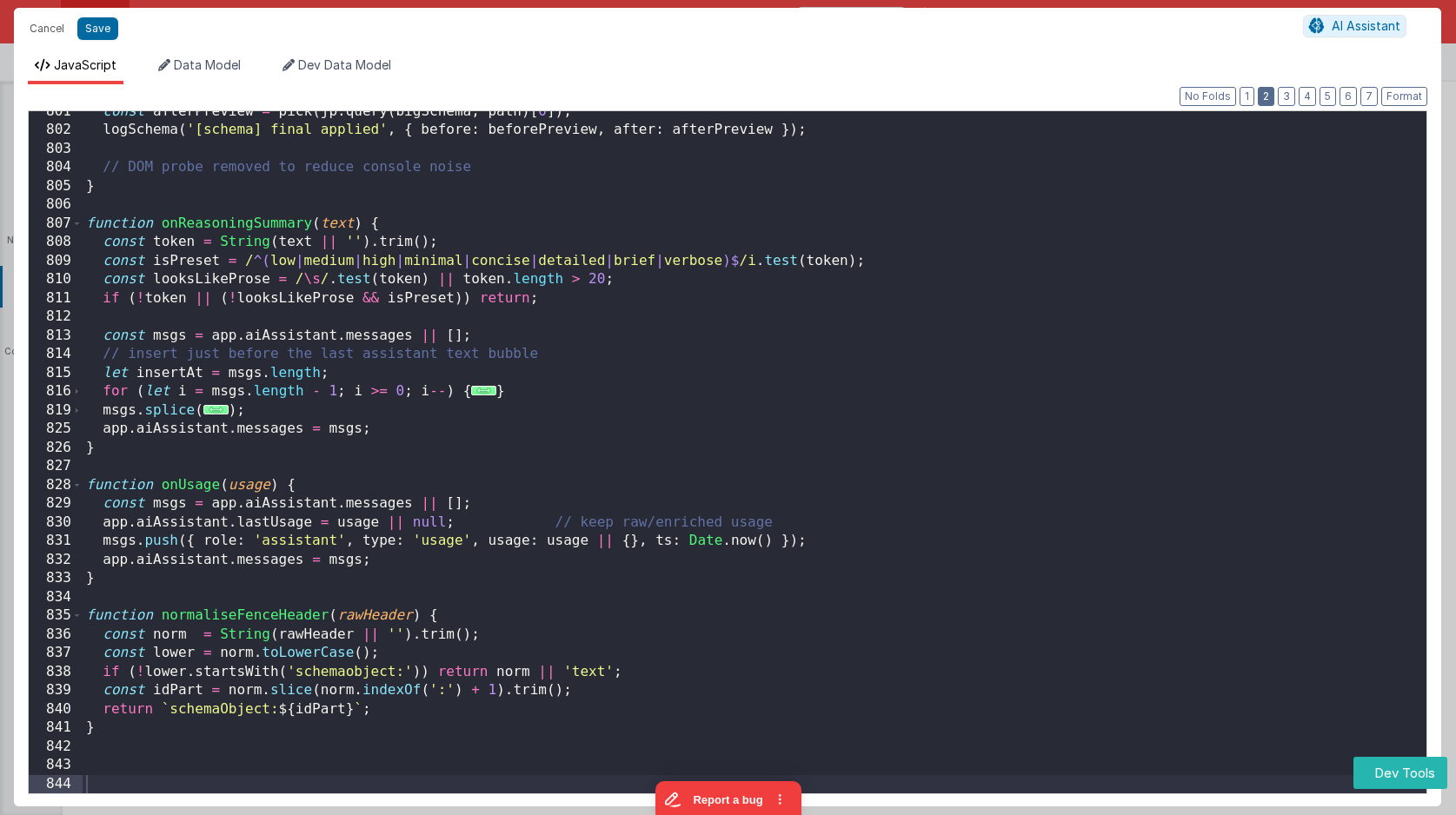
scroll to position [6583, 0]
click at [1254, 97] on button "1" at bounding box center [1246, 97] width 15 height 19
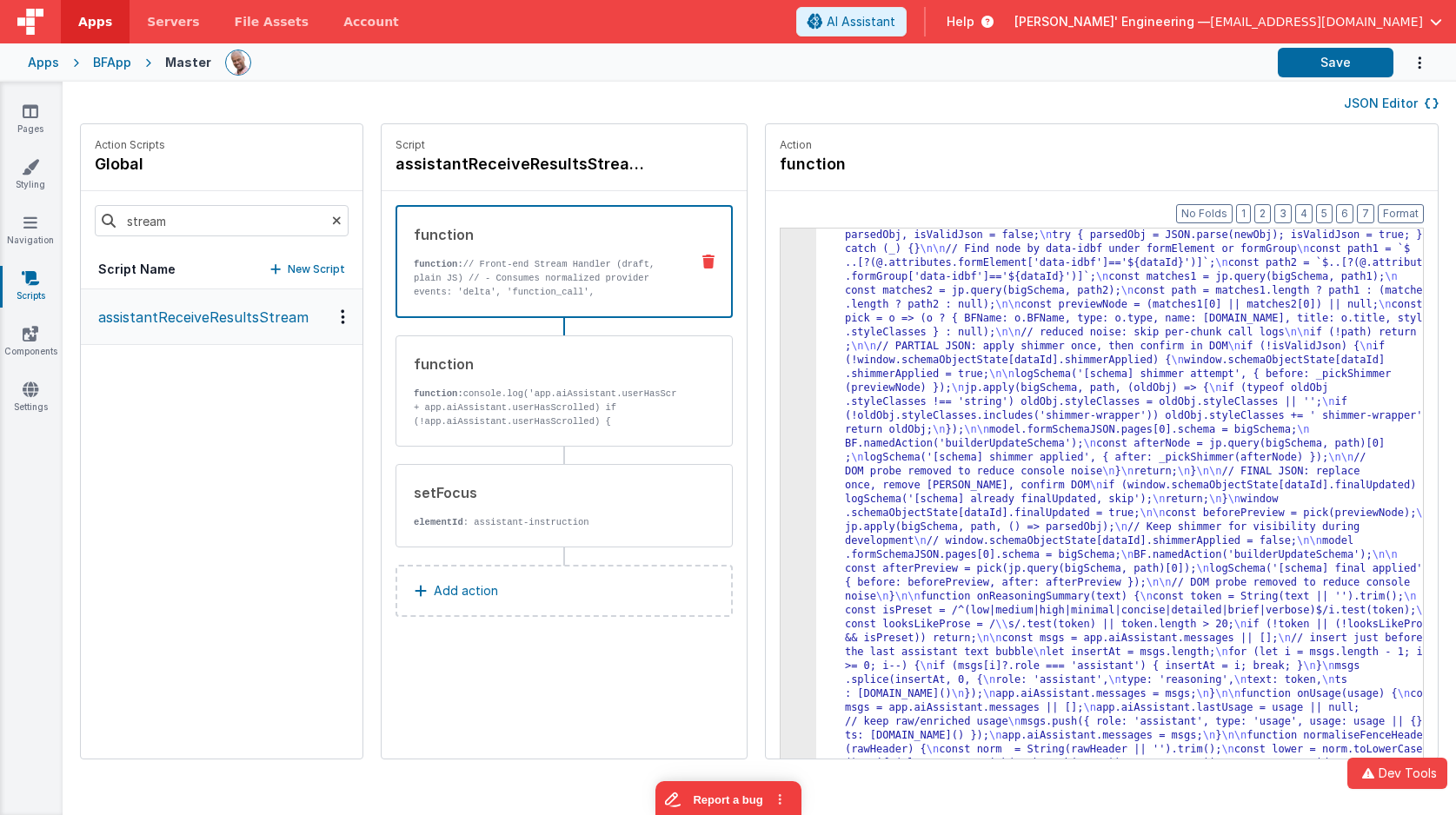
scroll to position [4198, 0]
